Goal: Information Seeking & Learning: Learn about a topic

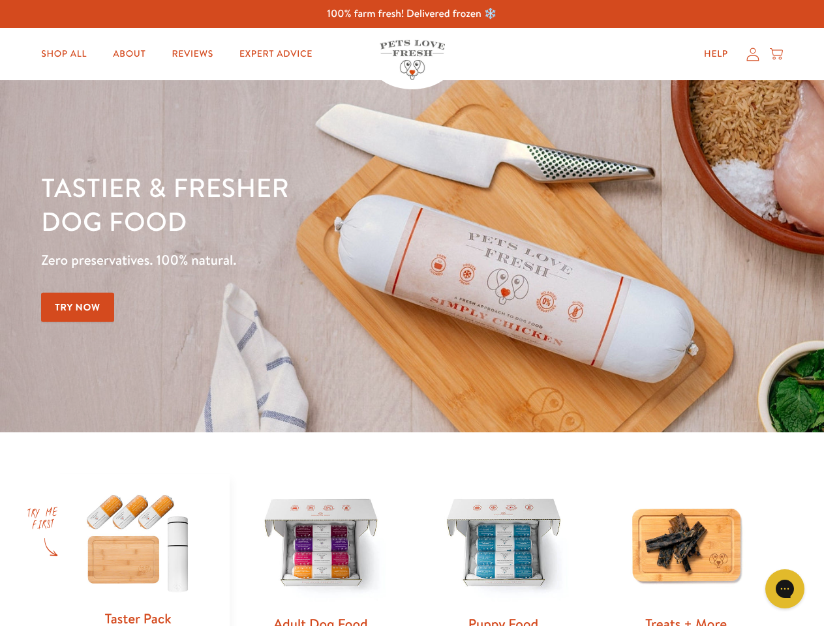
click at [411, 313] on div "Tastier & fresher dog food Zero preservatives. 100% natural. Try Now" at bounding box center [288, 256] width 494 height 172
click at [784, 589] on icon "Gorgias live chat" at bounding box center [784, 588] width 12 height 12
